Goal: Find specific page/section: Find specific page/section

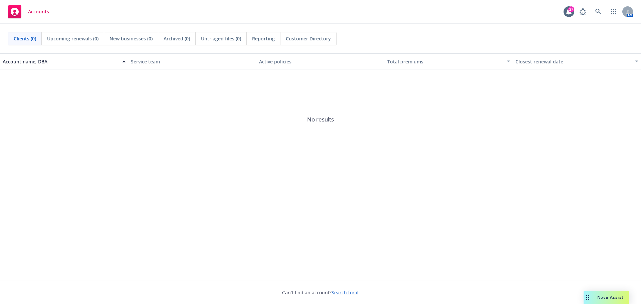
click at [26, 42] on span "Clients (0)" at bounding box center [25, 38] width 22 height 7
click at [596, 9] on icon at bounding box center [598, 12] width 6 height 6
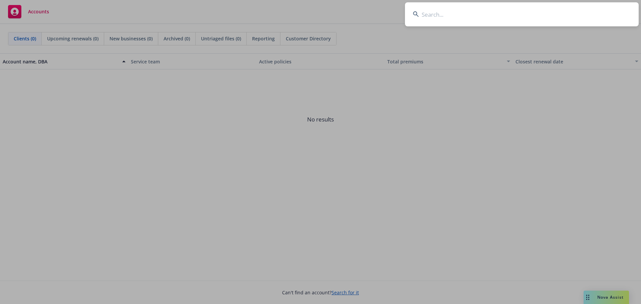
type input "s"
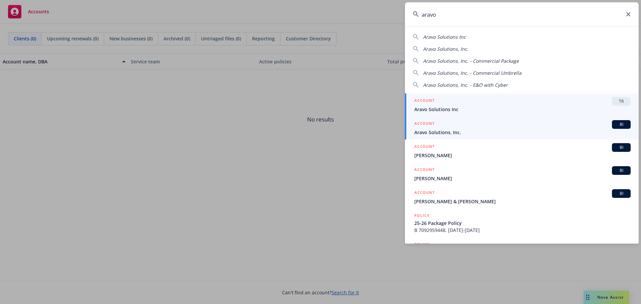
type input "aravo"
click at [429, 130] on span "Aravo Solutions, Inc." at bounding box center [522, 132] width 216 height 7
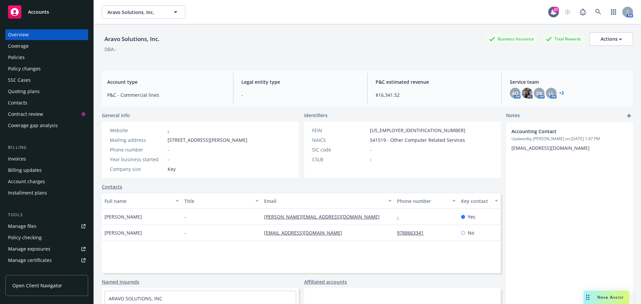
click at [16, 54] on div "Policies" at bounding box center [16, 57] width 17 height 11
